Goal: Unclear

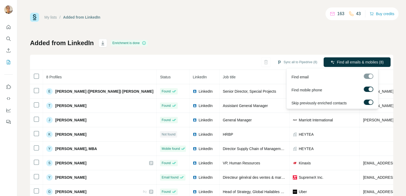
click at [368, 75] on div at bounding box center [369, 76] width 10 height 5
click at [367, 91] on label at bounding box center [369, 89] width 10 height 5
click at [371, 89] on label at bounding box center [369, 89] width 10 height 5
click at [289, 40] on div "Added from LinkedIn Enrichment is done Sync all to Pipedrive (8) Find all email…" at bounding box center [211, 119] width 363 height 160
